Goal: Information Seeking & Learning: Learn about a topic

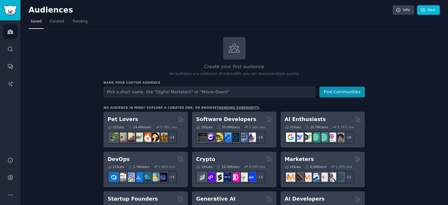
click at [139, 92] on input "text" at bounding box center [210, 92] width 212 height 11
type input "hot sauces"
click at [345, 92] on button "Find Communities" at bounding box center [342, 92] width 46 height 11
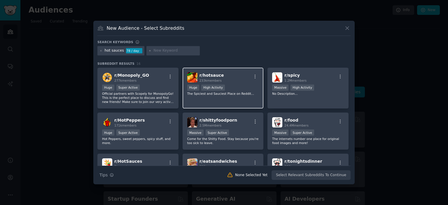
click at [211, 74] on span "r/ hotsauce" at bounding box center [212, 75] width 25 height 5
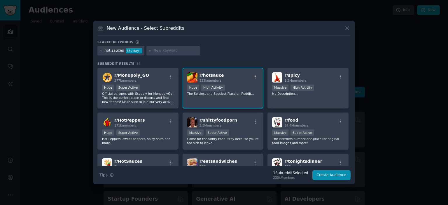
click at [255, 78] on icon "button" at bounding box center [255, 76] width 1 height 4
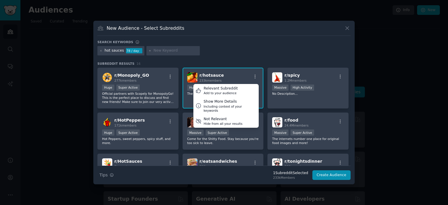
click at [240, 79] on div "r/ hotsauce 233k members Relevant Subreddit Add to your audience Show More Deta…" at bounding box center [223, 77] width 72 height 10
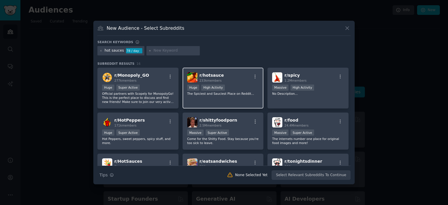
click at [207, 79] on span "233k members" at bounding box center [211, 81] width 22 height 4
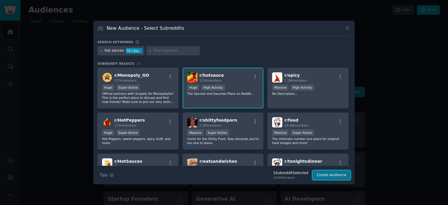
click at [326, 177] on button "Create Audience" at bounding box center [331, 175] width 39 height 10
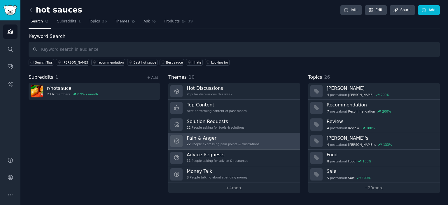
click at [213, 137] on h3 "Pain & Anger" at bounding box center [223, 138] width 73 height 6
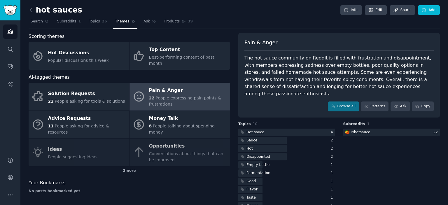
click at [184, 96] on span "People expressing pain points & frustrations" at bounding box center [185, 101] width 72 height 11
click at [376, 102] on link "Patterns" at bounding box center [374, 107] width 27 height 10
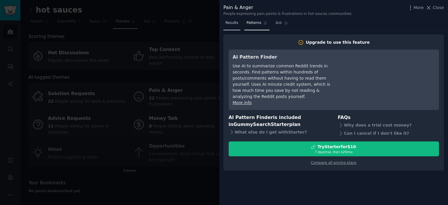
click at [232, 22] on span "Results" at bounding box center [232, 22] width 13 height 5
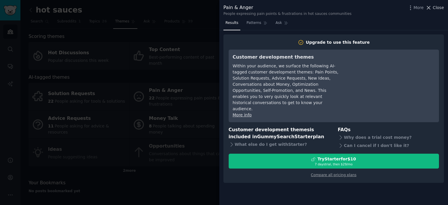
click at [435, 9] on span "Close" at bounding box center [438, 8] width 11 height 6
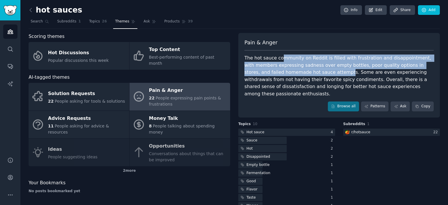
drag, startPoint x: 277, startPoint y: 58, endPoint x: 305, endPoint y: 75, distance: 32.1
click at [305, 75] on div "The hot sauce community on Reddit is filled with frustration and disappointment…" at bounding box center [338, 76] width 189 height 43
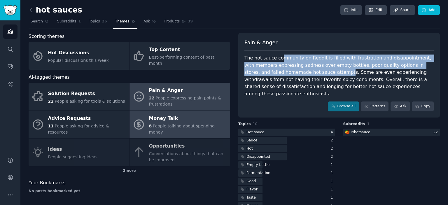
click at [173, 114] on div "Money Talk" at bounding box center [188, 118] width 78 height 9
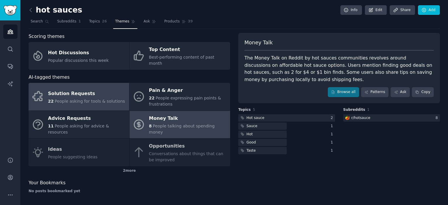
click at [79, 90] on div "Solution Requests" at bounding box center [86, 93] width 77 height 9
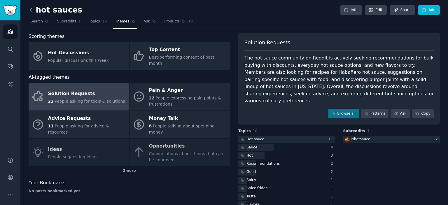
click at [32, 10] on icon at bounding box center [31, 10] width 6 height 6
